Goal: Information Seeking & Learning: Learn about a topic

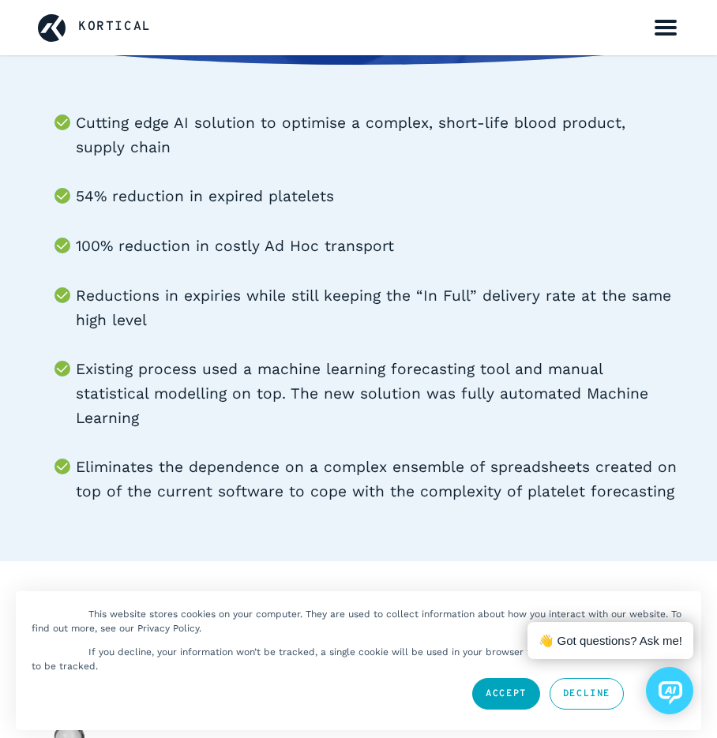
scroll to position [395, 0]
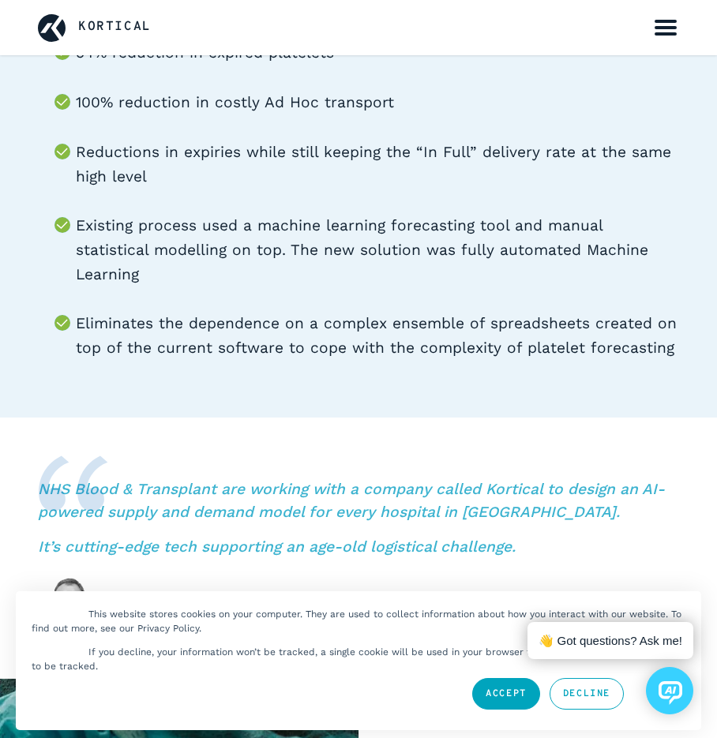
click at [507, 707] on link "Accept" at bounding box center [506, 694] width 68 height 32
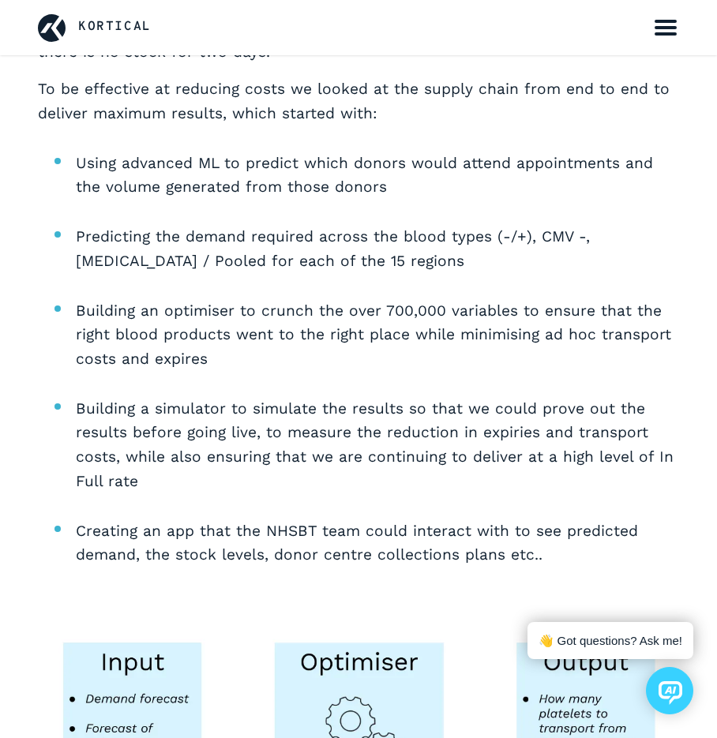
scroll to position [2369, 0]
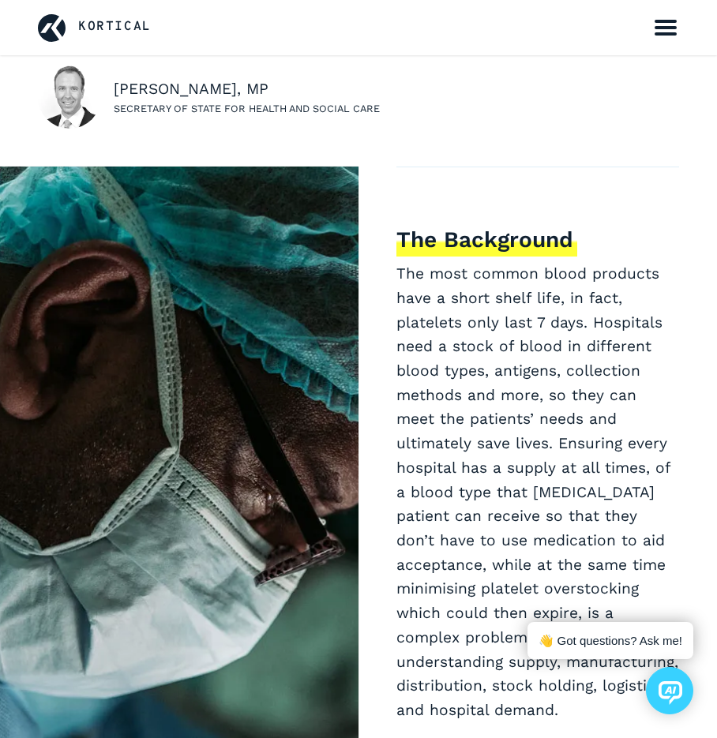
scroll to position [869, 0]
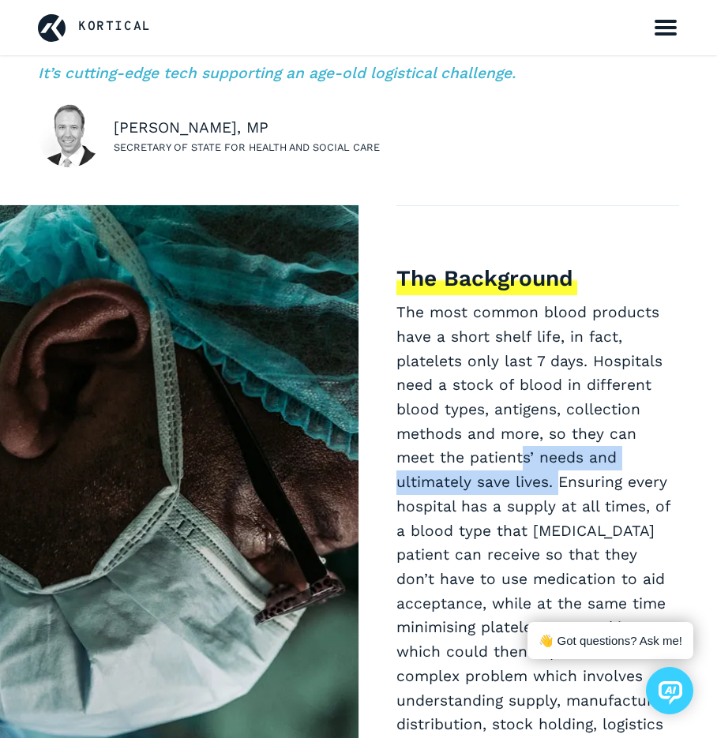
click at [478, 447] on p "The most common blood products have a short shelf life, in fact, platelets only…" at bounding box center [537, 531] width 283 height 461
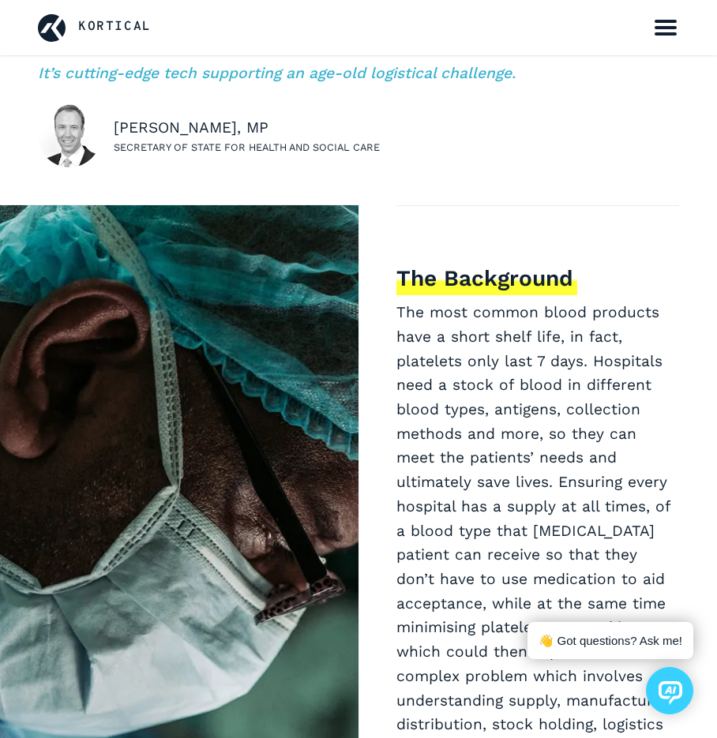
drag, startPoint x: 478, startPoint y: 447, endPoint x: 415, endPoint y: 386, distance: 87.1
click at [415, 386] on p "The most common blood products have a short shelf life, in fact, platelets only…" at bounding box center [537, 531] width 283 height 461
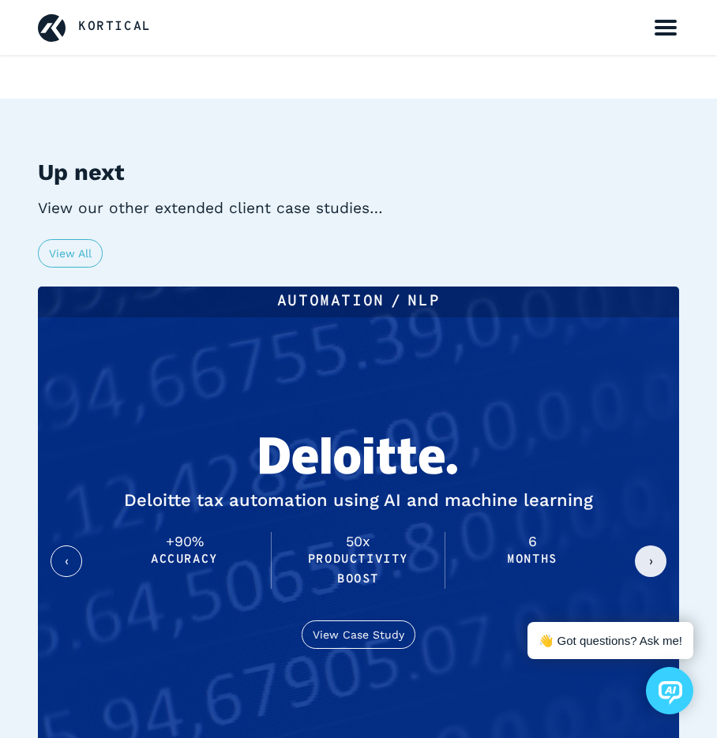
scroll to position [6159, 0]
